Goal: Information Seeking & Learning: Understand process/instructions

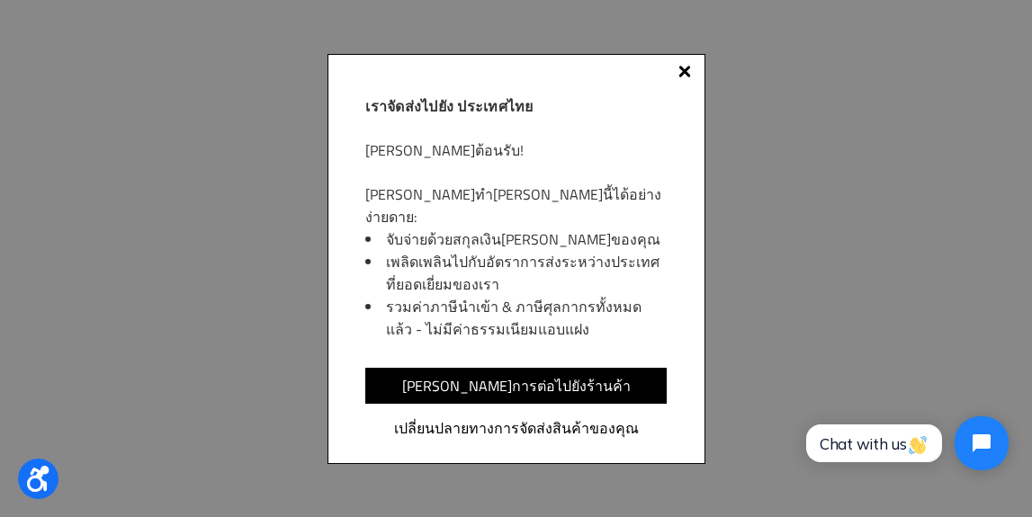
click at [687, 75] on div at bounding box center [684, 72] width 13 height 13
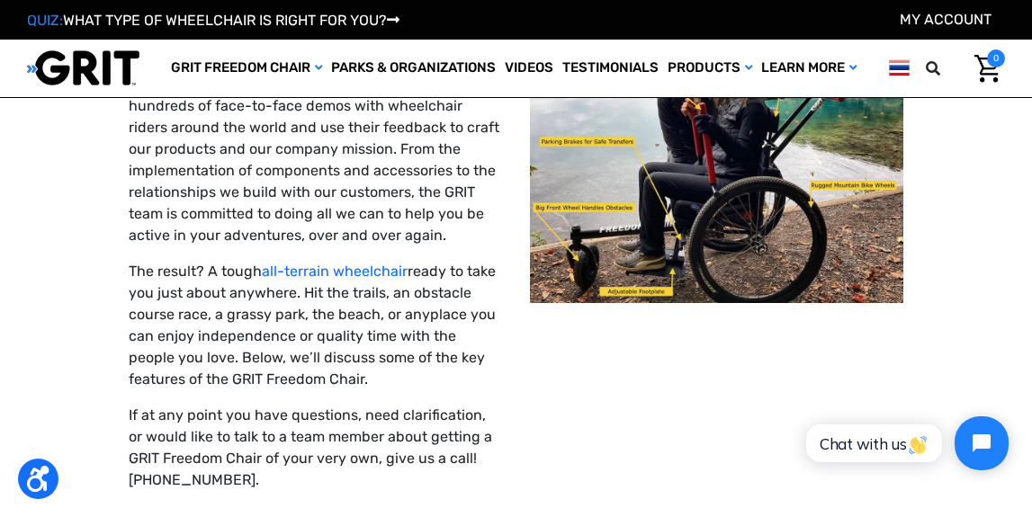
scroll to position [195, 0]
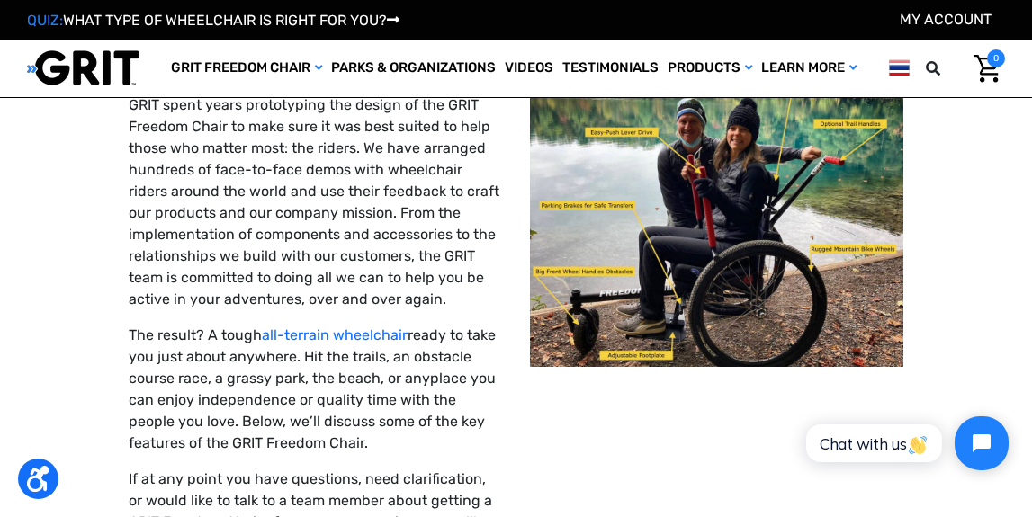
click at [772, 265] on img at bounding box center [717, 181] width 374 height 374
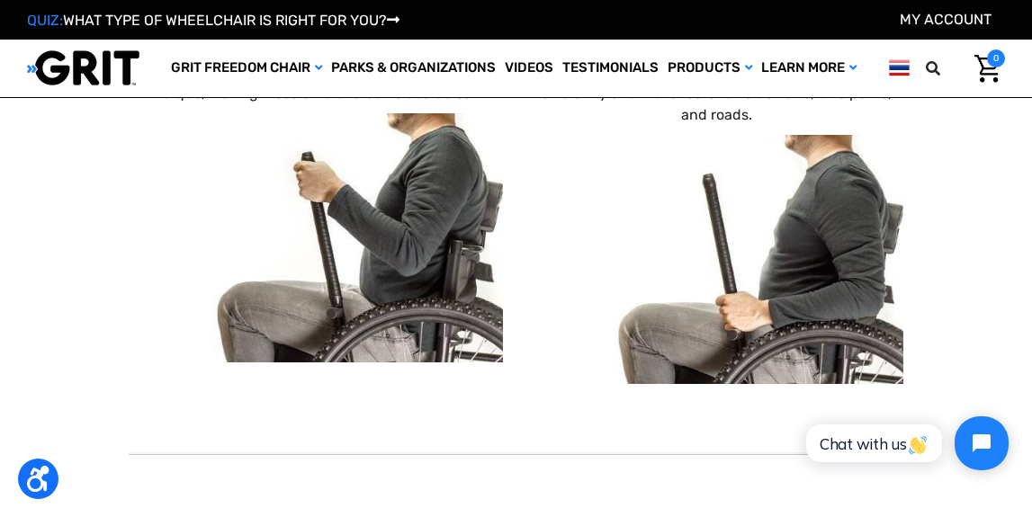
scroll to position [1366, 0]
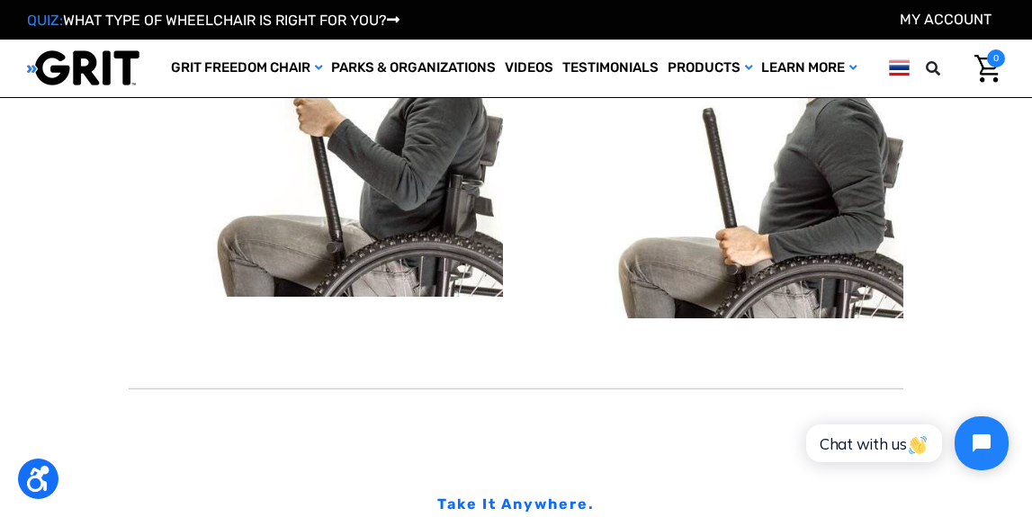
click at [423, 274] on img at bounding box center [316, 172] width 374 height 249
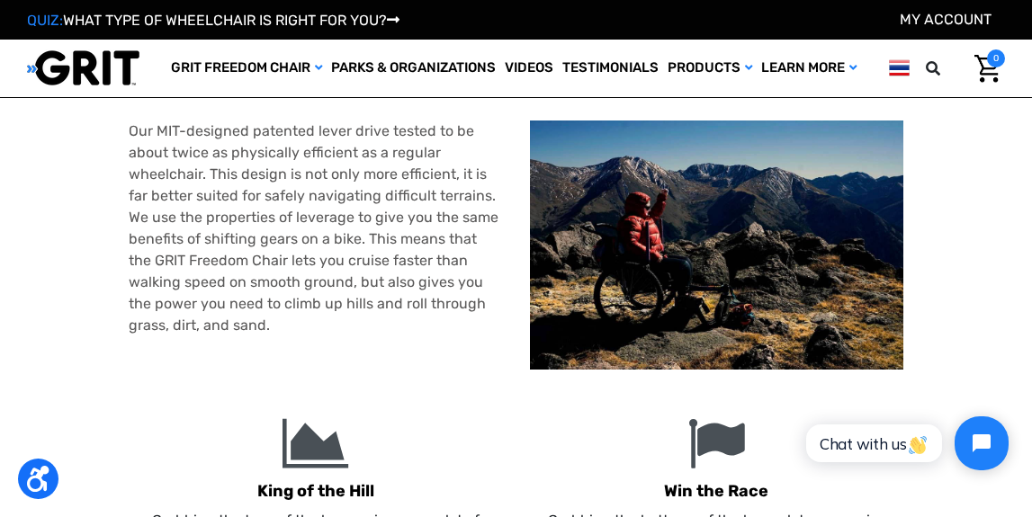
scroll to position [177, 0]
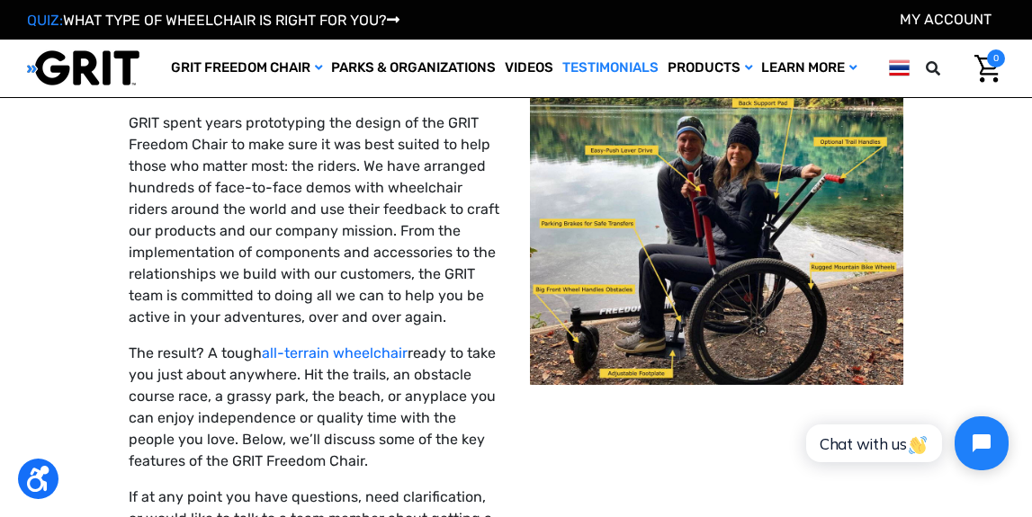
click at [626, 73] on link "Testimonials" at bounding box center [610, 69] width 105 height 58
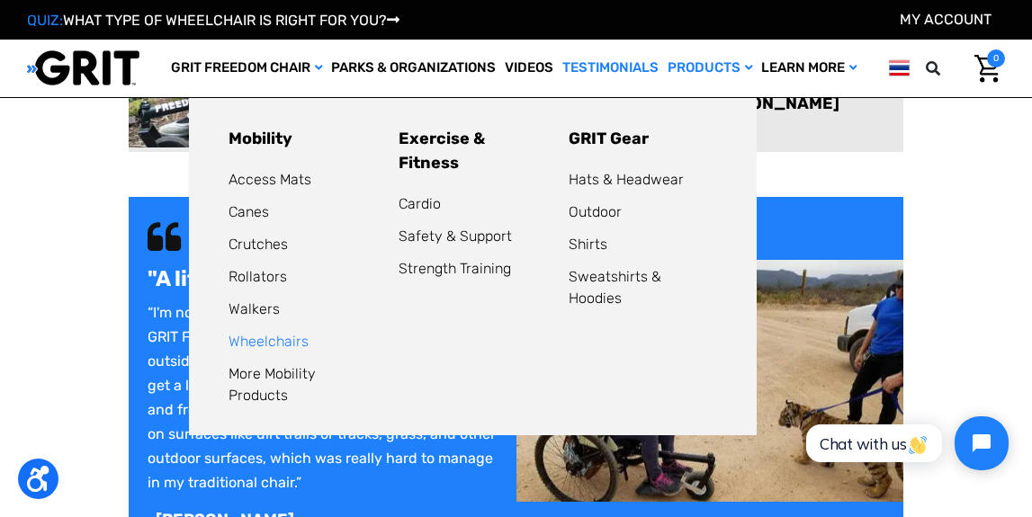
click at [265, 346] on link "Wheelchairs" at bounding box center [269, 341] width 80 height 17
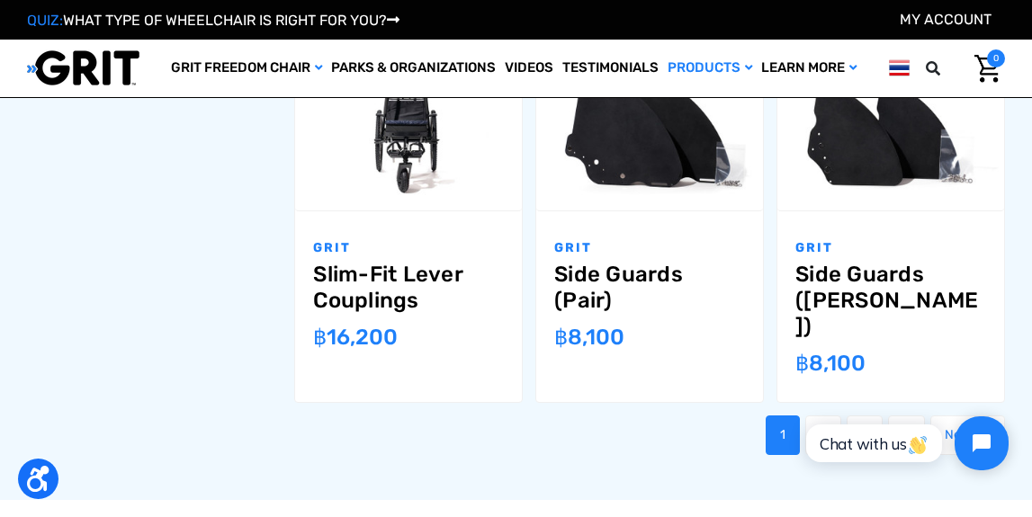
scroll to position [1787, 0]
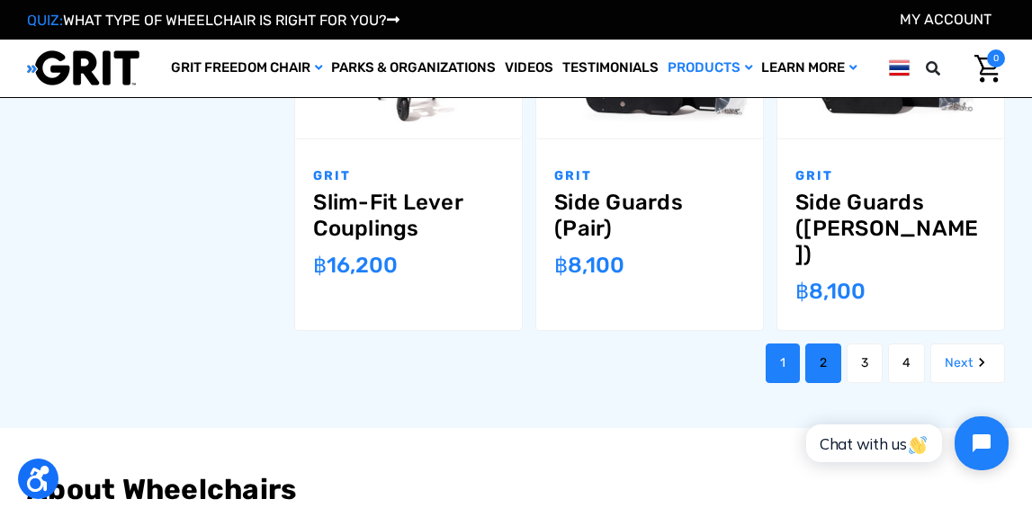
click at [822, 344] on link "2" at bounding box center [823, 364] width 36 height 40
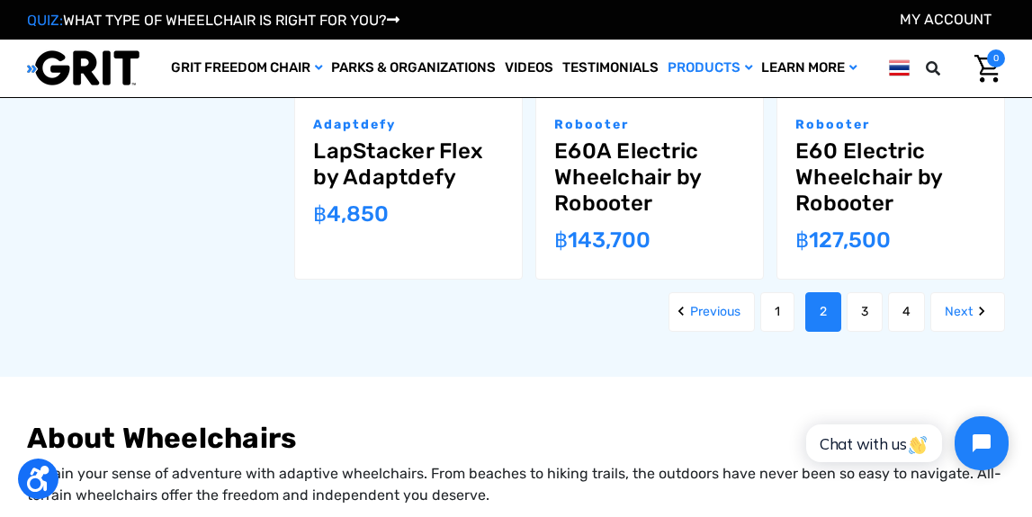
scroll to position [1891, 0]
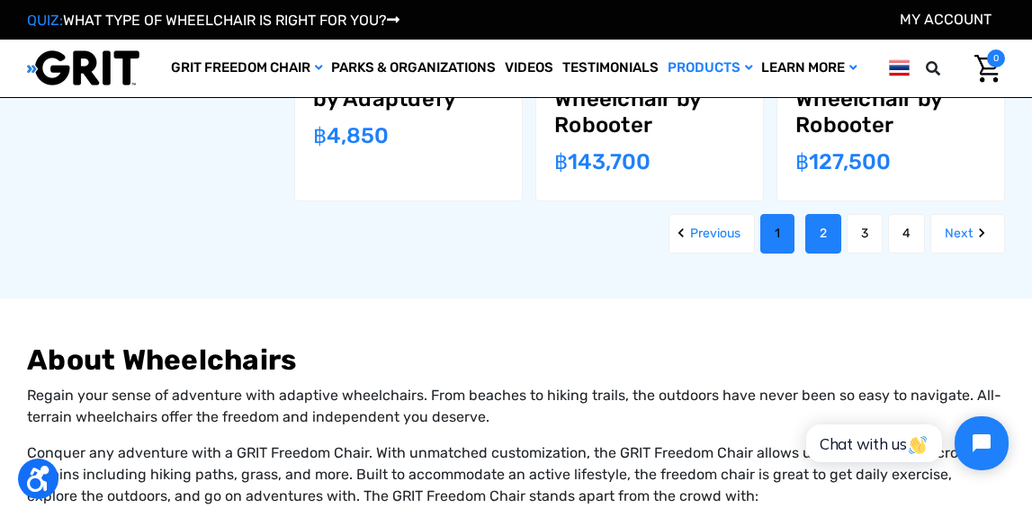
click at [795, 214] on link "1" at bounding box center [777, 234] width 34 height 40
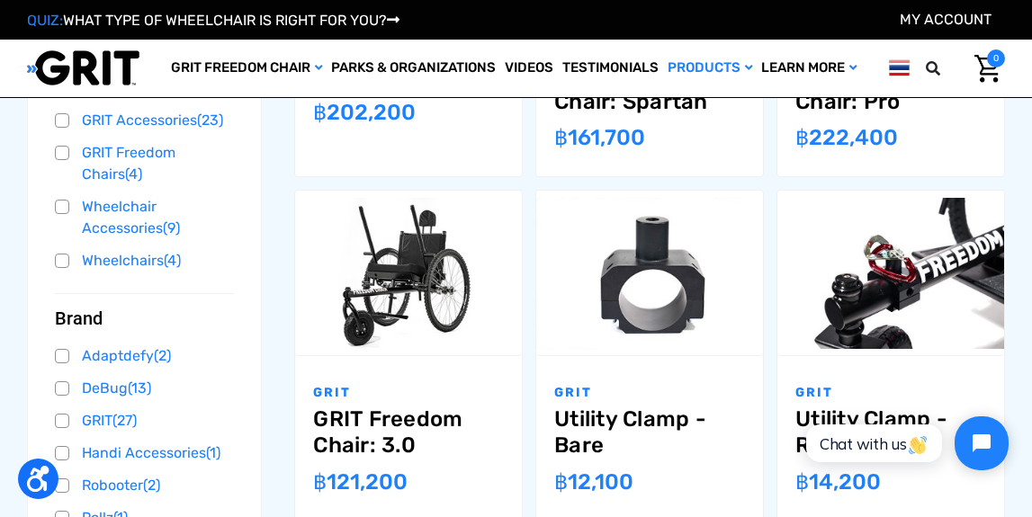
scroll to position [576, 0]
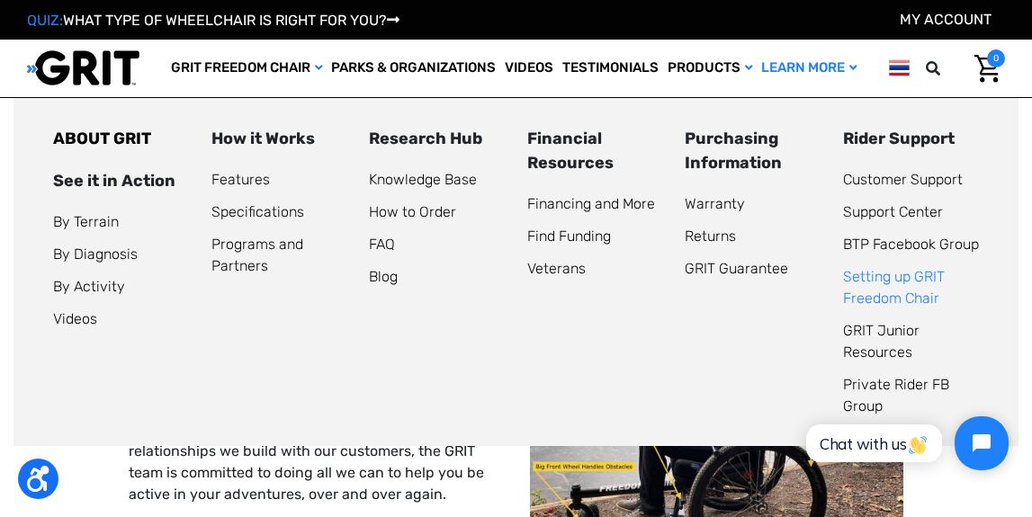
click at [892, 279] on link "Setting up GRIT Freedom Chair" at bounding box center [894, 287] width 102 height 39
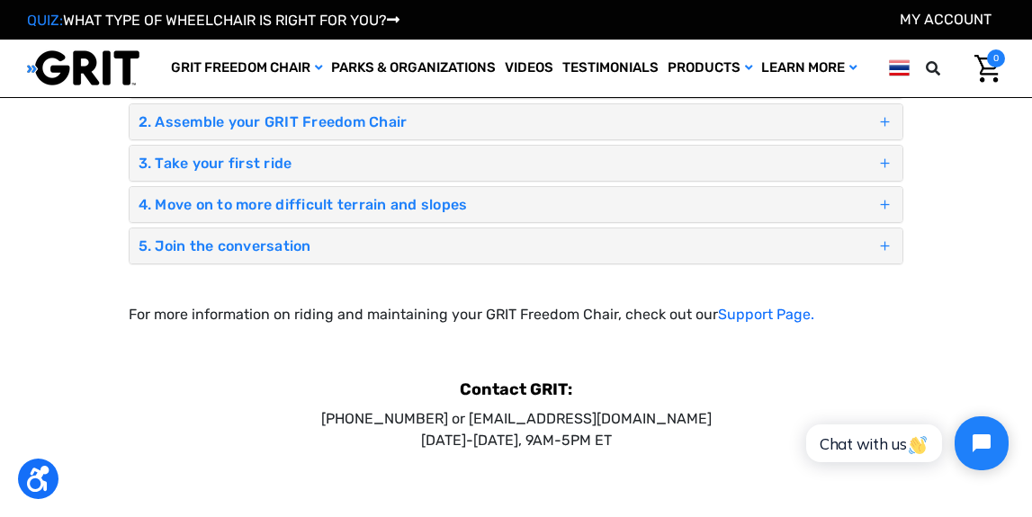
click at [310, 123] on h4 "2. Assemble your GRIT Freedom Chair" at bounding box center [508, 121] width 738 height 17
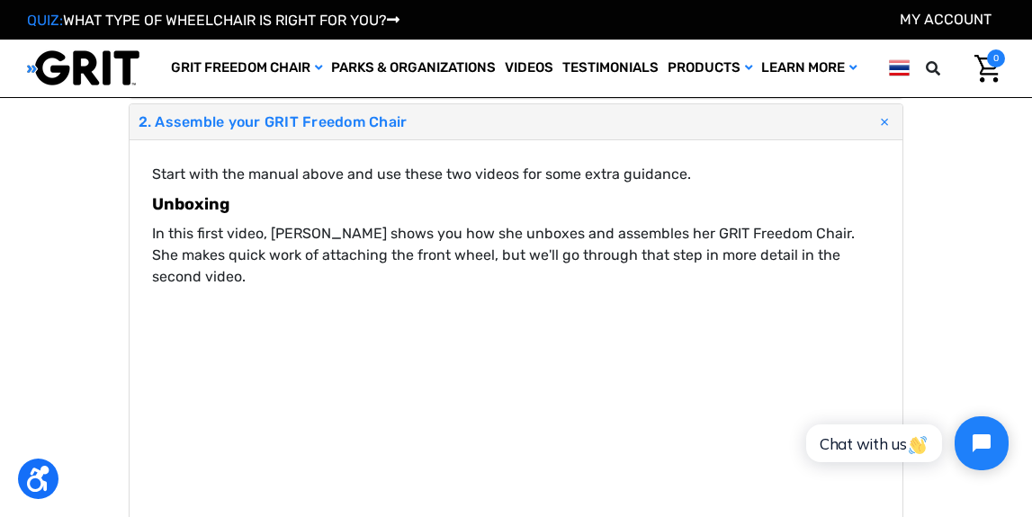
click at [885, 120] on span at bounding box center [885, 121] width 31 height 31
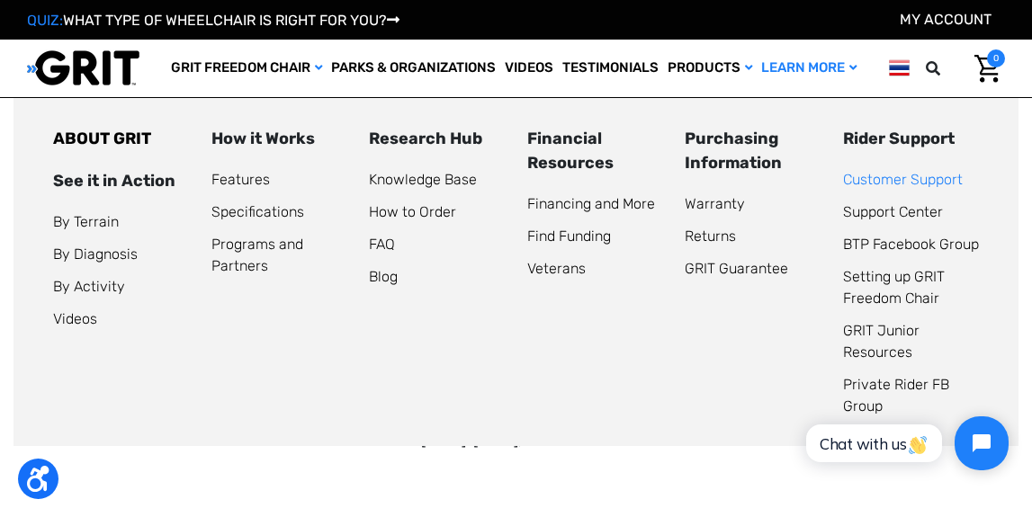
click at [877, 180] on link "Customer Support" at bounding box center [903, 179] width 120 height 17
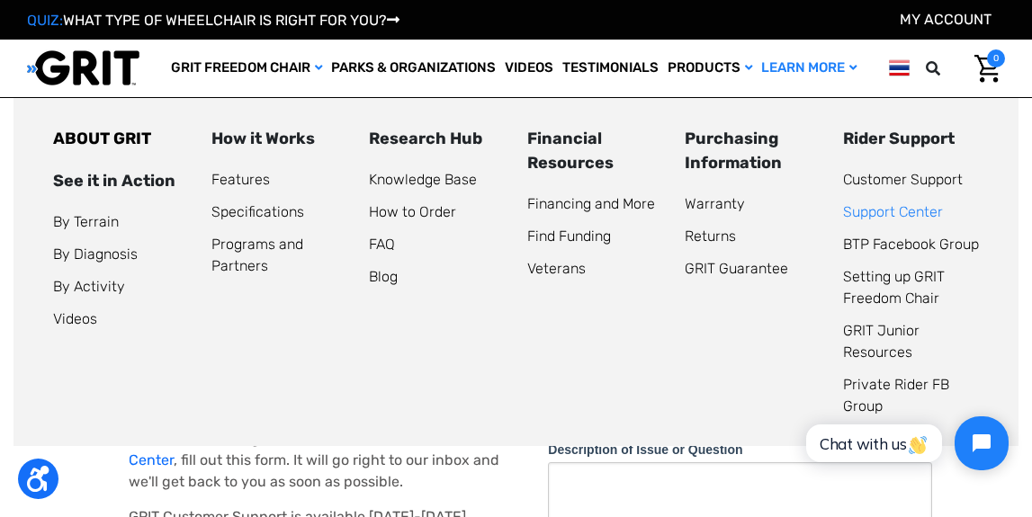
click at [876, 207] on link "Support Center" at bounding box center [893, 211] width 100 height 17
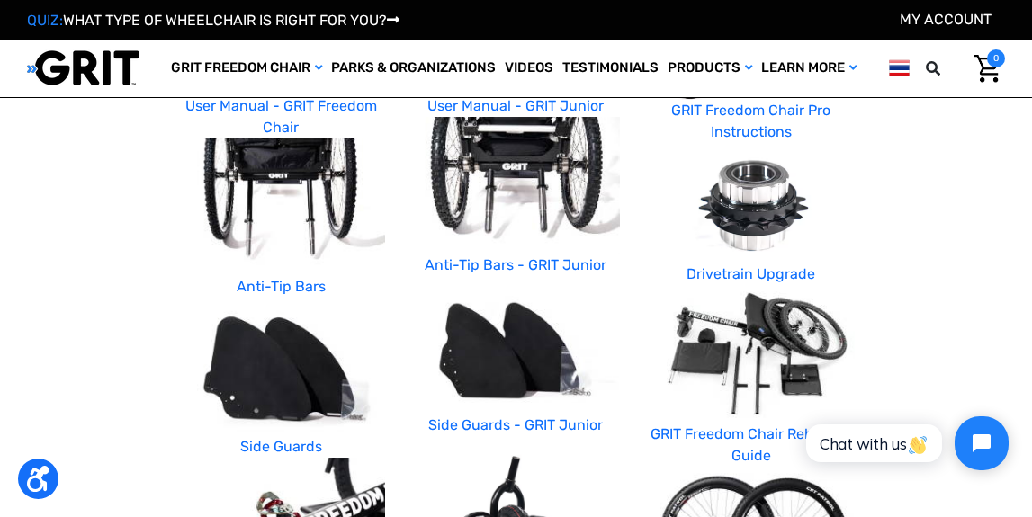
scroll to position [342, 0]
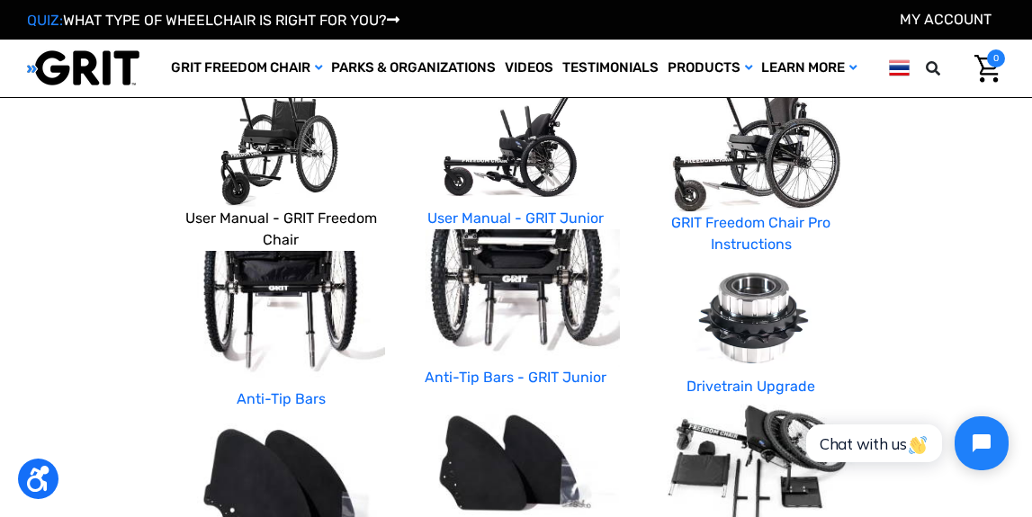
click at [284, 215] on link "User Manual - GRIT Freedom Chair" at bounding box center [281, 229] width 192 height 39
